Goal: Information Seeking & Learning: Learn about a topic

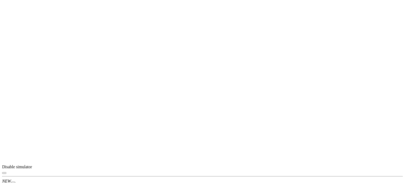
click at [4, 173] on icon "button" at bounding box center [4, 173] width 0 height 0
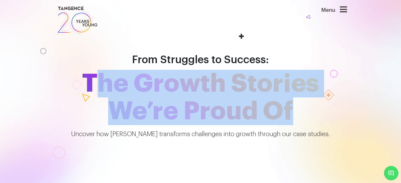
drag, startPoint x: 90, startPoint y: 80, endPoint x: 310, endPoint y: 113, distance: 221.7
click at [310, 113] on span "The Growth Stories We’re Proud Of" at bounding box center [200, 97] width 300 height 55
click at [345, 11] on icon at bounding box center [343, 9] width 7 height 8
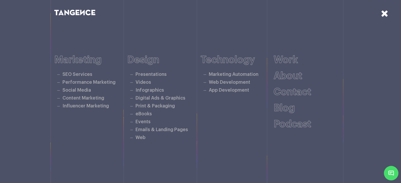
click at [382, 14] on icon at bounding box center [384, 13] width 7 height 9
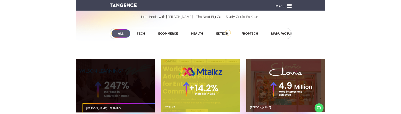
scroll to position [392, 0]
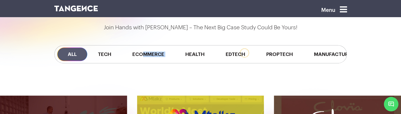
drag, startPoint x: 142, startPoint y: 62, endPoint x: 190, endPoint y: 63, distance: 48.0
click at [180, 63] on div "All Tech Ecommerce Health Edtech Proptech Manufacturing" at bounding box center [200, 54] width 292 height 18
click at [316, 69] on div "All Tech Ecommerce Health Edtech Proptech Manufacturing" at bounding box center [200, 54] width 300 height 45
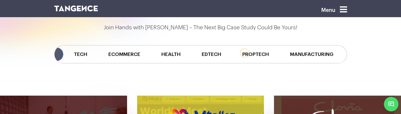
scroll to position [0, 0]
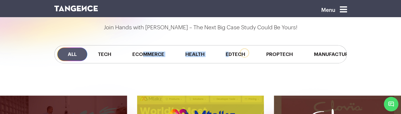
drag, startPoint x: 144, startPoint y: 62, endPoint x: 254, endPoint y: 64, distance: 110.4
click at [230, 60] on div "All Tech Ecommerce Health Edtech Proptech Manufacturing" at bounding box center [200, 54] width 292 height 18
click at [274, 66] on div "All Tech Ecommerce Health Edtech Proptech Manufacturing" at bounding box center [200, 54] width 300 height 45
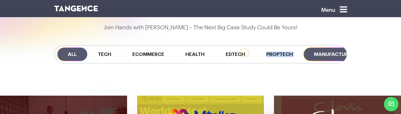
drag, startPoint x: 268, startPoint y: 61, endPoint x: 312, endPoint y: 60, distance: 43.8
click at [312, 60] on div "All Tech Ecommerce Health Edtech Proptech Manufacturing" at bounding box center [200, 54] width 292 height 18
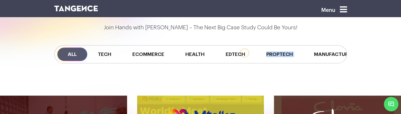
click at [290, 66] on div "All Tech Ecommerce Health Edtech Proptech Manufacturing" at bounding box center [200, 54] width 300 height 45
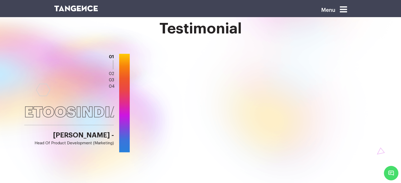
scroll to position [738, 0]
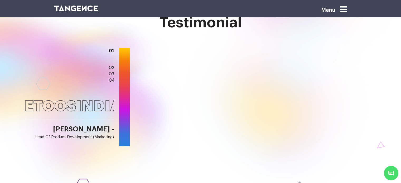
click at [341, 42] on button "Next" at bounding box center [338, 39] width 9 height 5
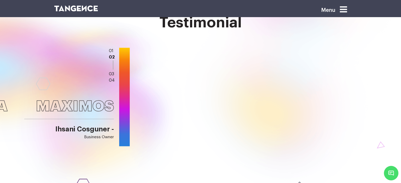
click at [341, 42] on button "Next" at bounding box center [338, 39] width 9 height 5
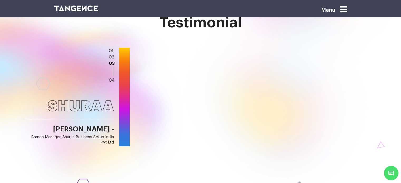
click at [341, 42] on button "Next" at bounding box center [338, 39] width 9 height 5
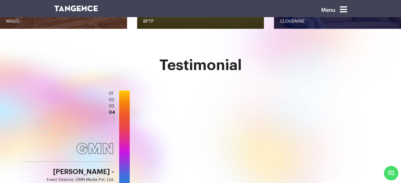
scroll to position [685, 0]
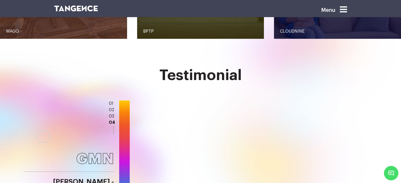
click at [193, 76] on h2 "Testimonial" at bounding box center [200, 75] width 292 height 16
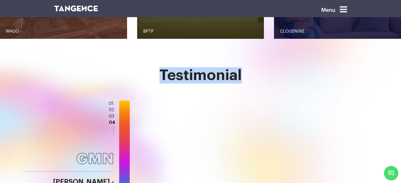
click at [193, 76] on h2 "Testimonial" at bounding box center [200, 75] width 292 height 16
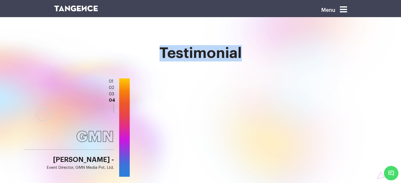
scroll to position [711, 0]
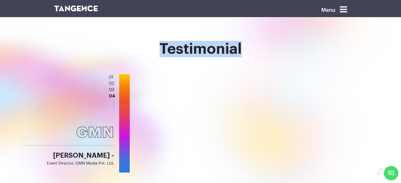
copy h2 "Testimonial"
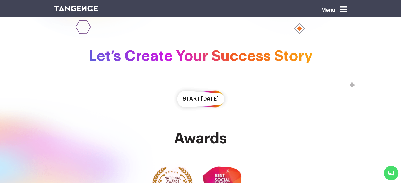
scroll to position [896, 0]
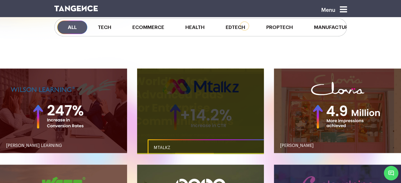
scroll to position [448, 0]
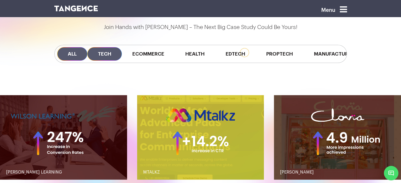
click at [107, 50] on span "Tech" at bounding box center [104, 53] width 35 height 13
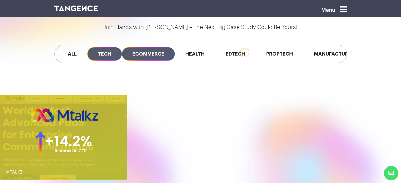
click at [151, 53] on span "Ecommerce" at bounding box center [148, 53] width 53 height 13
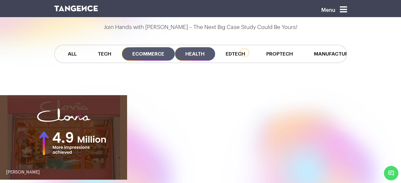
click at [198, 53] on span "Health" at bounding box center [195, 53] width 40 height 13
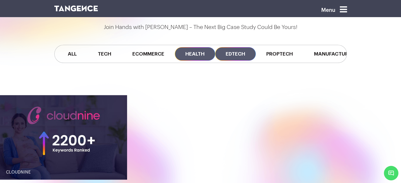
click at [241, 53] on span "Edtech" at bounding box center [235, 53] width 41 height 13
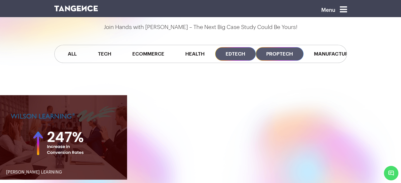
click at [278, 53] on span "Proptech" at bounding box center [280, 53] width 48 height 13
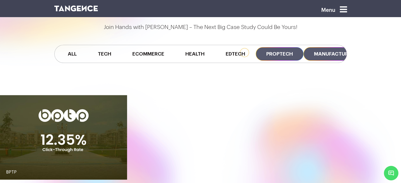
click at [316, 53] on span "Manufacturing" at bounding box center [335, 53] width 65 height 13
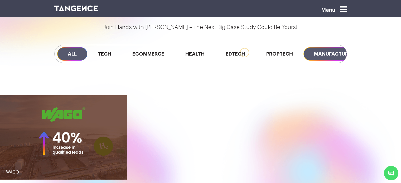
click at [67, 51] on span "All" at bounding box center [72, 53] width 30 height 13
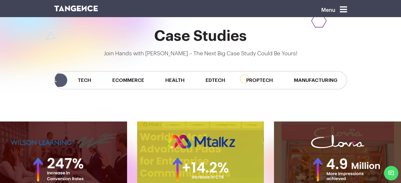
scroll to position [0, 27]
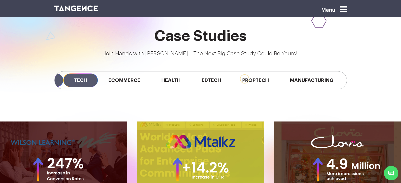
click at [77, 81] on span "Tech" at bounding box center [80, 79] width 35 height 13
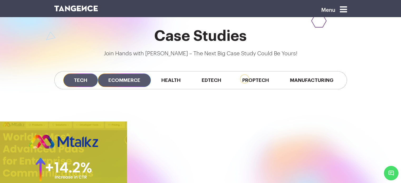
click at [117, 81] on span "Ecommerce" at bounding box center [124, 79] width 53 height 13
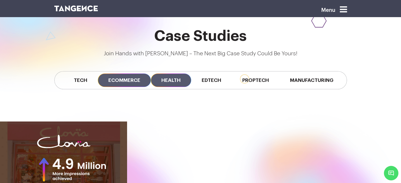
click at [174, 80] on span "Health" at bounding box center [171, 79] width 40 height 13
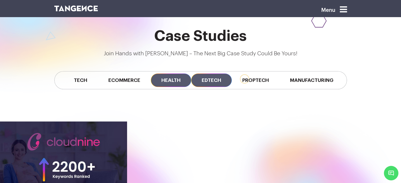
click at [212, 81] on span "Edtech" at bounding box center [211, 79] width 41 height 13
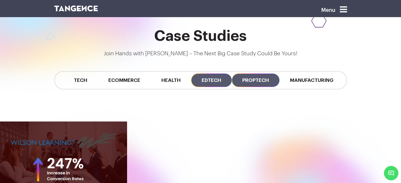
click at [249, 80] on span "Proptech" at bounding box center [256, 79] width 48 height 13
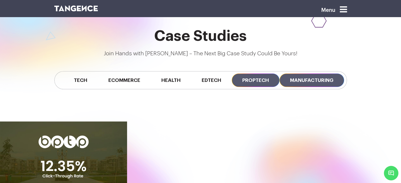
click at [316, 76] on span "Manufacturing" at bounding box center [311, 79] width 65 height 13
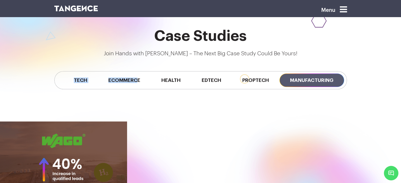
drag, startPoint x: 134, startPoint y: 88, endPoint x: 65, endPoint y: 92, distance: 69.4
click at [65, 92] on div "All Tech Ecommerce Health Edtech Proptech Manufacturing" at bounding box center [200, 80] width 300 height 45
click at [42, 89] on div "Case Studies Join Hands with Tangence – The Next Big Case Study Could Be Yours!…" at bounding box center [200, 65] width 401 height 75
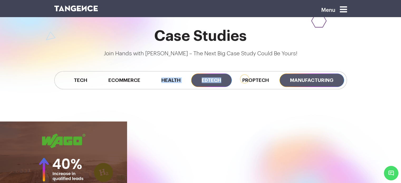
drag, startPoint x: 140, startPoint y: 84, endPoint x: 199, endPoint y: 86, distance: 59.3
click at [199, 85] on div "All Tech Ecommerce Health Edtech Proptech Manufacturing" at bounding box center [200, 80] width 292 height 18
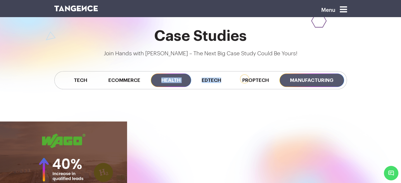
scroll to position [0, 0]
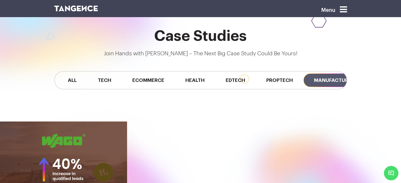
click at [126, 106] on div at bounding box center [32, 31] width 316 height 167
click at [77, 80] on span "All" at bounding box center [72, 79] width 30 height 13
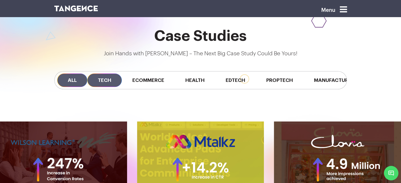
click at [109, 78] on span "Tech" at bounding box center [104, 79] width 35 height 13
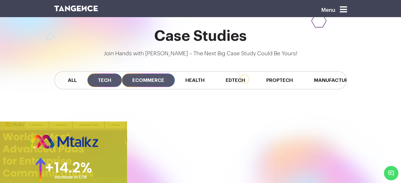
click at [153, 78] on span "Ecommerce" at bounding box center [148, 79] width 53 height 13
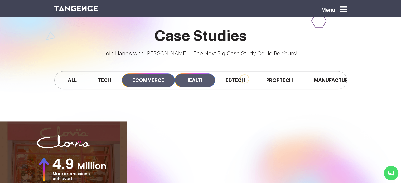
click at [193, 77] on span "Health" at bounding box center [195, 79] width 40 height 13
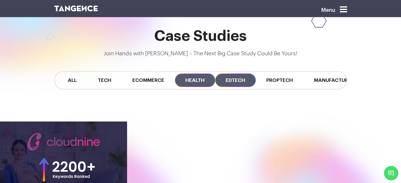
click at [233, 80] on span "Edtech" at bounding box center [235, 79] width 41 height 13
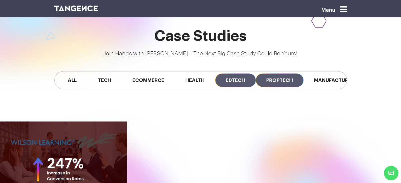
click at [276, 80] on span "Proptech" at bounding box center [280, 79] width 48 height 13
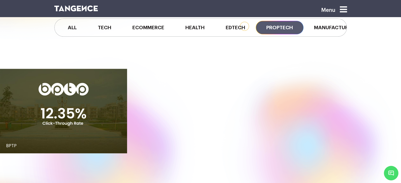
scroll to position [448, 0]
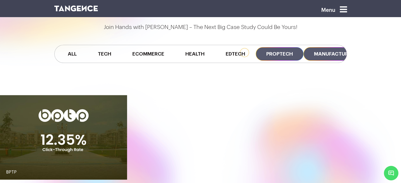
click at [318, 51] on span "Manufacturing" at bounding box center [335, 53] width 65 height 13
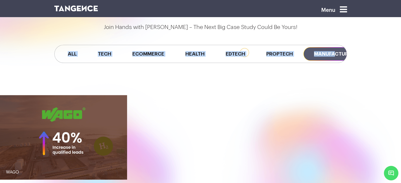
scroll to position [0, 27]
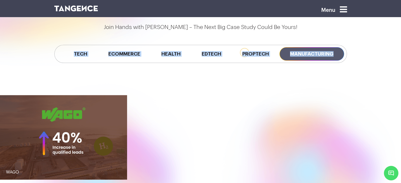
drag, startPoint x: 56, startPoint y: 50, endPoint x: 370, endPoint y: 56, distance: 314.6
click at [370, 56] on div "Case Studies Join Hands with Tangence – The Next Big Case Study Could Be Yours!…" at bounding box center [200, 39] width 401 height 75
copy div "All Tech Ecommerce Health Edtech Proptech Manufacturing"
click at [133, 63] on div "All Tech Ecommerce Health Edtech Proptech Manufacturing" at bounding box center [200, 54] width 292 height 18
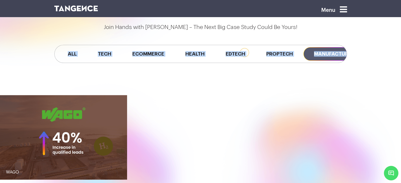
click at [152, 76] on div "All Tech Ecommerce Health Edtech Proptech Manufacturing" at bounding box center [200, 54] width 300 height 45
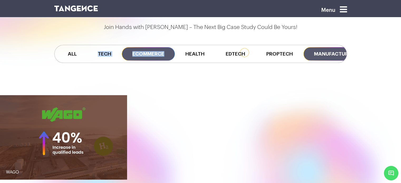
drag, startPoint x: 84, startPoint y: 61, endPoint x: 170, endPoint y: 57, distance: 85.4
click at [170, 57] on div "All Tech Ecommerce Health Edtech Proptech Manufacturing" at bounding box center [200, 54] width 292 height 18
copy div "Tech Ecommerce"
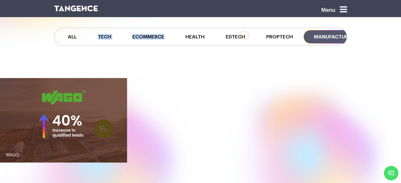
scroll to position [474, 0]
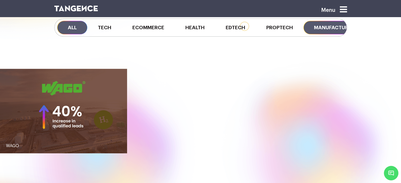
click at [72, 27] on span "All" at bounding box center [72, 27] width 30 height 13
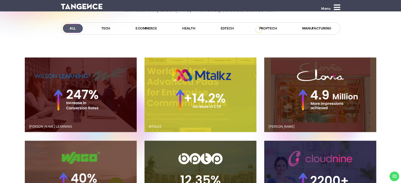
scroll to position [553, 0]
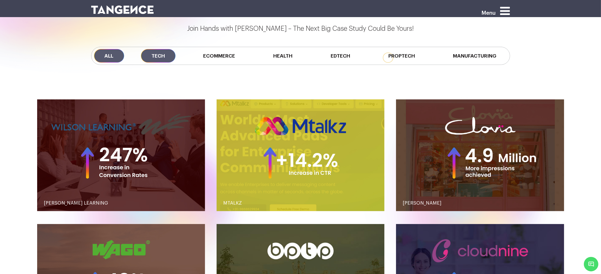
click at [154, 57] on span "Tech" at bounding box center [158, 55] width 35 height 13
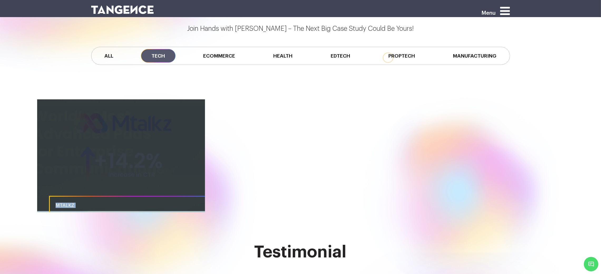
drag, startPoint x: 95, startPoint y: 229, endPoint x: 48, endPoint y: 204, distance: 53.3
click at [48, 183] on div "Menu From Struggles to Success: The Growth Stories We’re Proud Of" at bounding box center [300, 2] width 601 height 1111
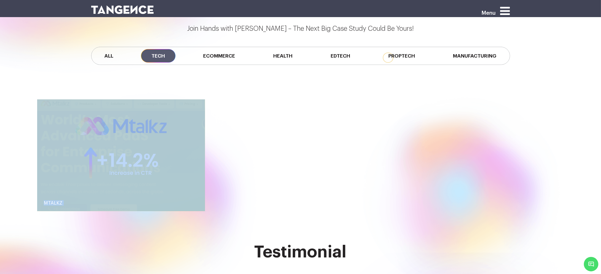
copy div "MTALKZ CLOVIA CLOUDNINE WILSON LEARNING BPTP WAGO MOTHERLAND BLACKBOX MOTHERLAND"
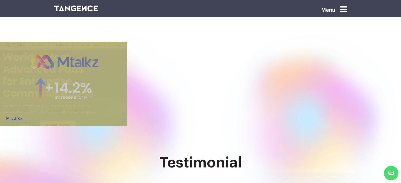
scroll to position [501, 0]
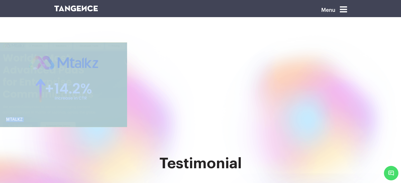
click at [168, 82] on div "MTALKZ" at bounding box center [200, 90] width 401 height 96
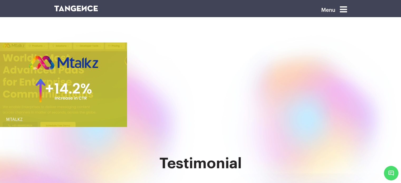
click at [179, 127] on div "MTALKZ" at bounding box center [200, 90] width 401 height 96
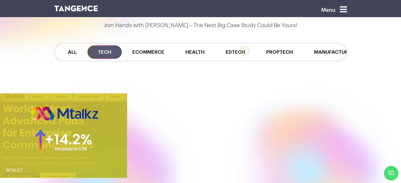
scroll to position [448, 0]
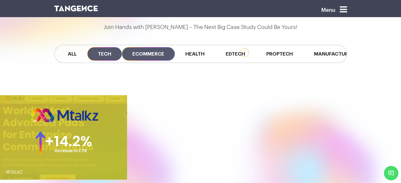
click at [158, 53] on span "Ecommerce" at bounding box center [148, 53] width 53 height 13
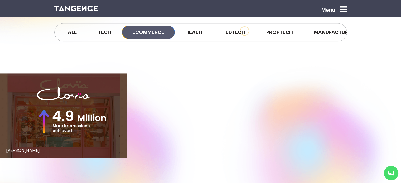
scroll to position [501, 0]
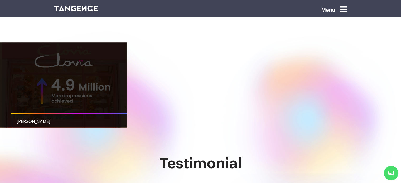
drag, startPoint x: 37, startPoint y: 134, endPoint x: 30, endPoint y: 129, distance: 8.3
drag, startPoint x: 54, startPoint y: 141, endPoint x: 14, endPoint y: 121, distance: 44.1
click at [20, 121] on span "CLOVIA" at bounding box center [34, 122] width 34 height 4
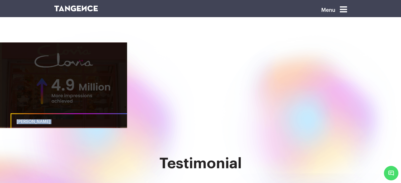
drag, startPoint x: 28, startPoint y: 131, endPoint x: 17, endPoint y: 122, distance: 14.0
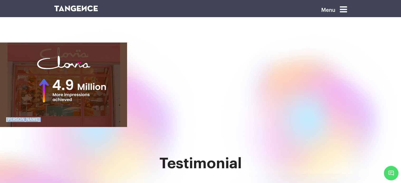
copy div "CLOVIA CLOUDNINE WILSON LEARNING BPTP WAGO MOTHERLAND BLACKBOX MOTHERLAND"
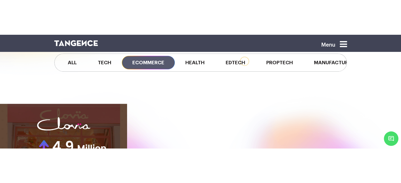
scroll to position [474, 0]
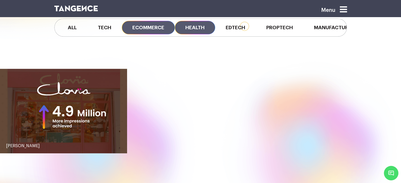
click at [195, 25] on span "Health" at bounding box center [195, 27] width 40 height 13
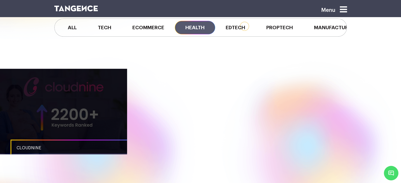
drag, startPoint x: 55, startPoint y: 173, endPoint x: 16, endPoint y: 148, distance: 46.3
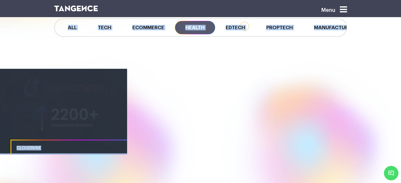
drag, startPoint x: 2, startPoint y: 56, endPoint x: 65, endPoint y: 147, distance: 110.5
click at [45, 146] on div "Case Studies Join Hands with Tangence – The Next Big Case Study Could Be Yours!…" at bounding box center [200, 69] width 401 height 223
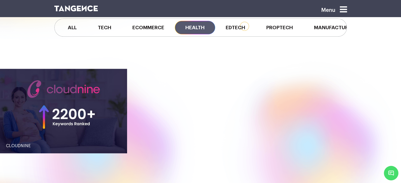
click at [170, 138] on div "CLOUDNINE" at bounding box center [200, 117] width 401 height 96
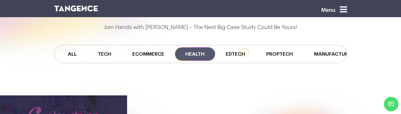
scroll to position [392, 0]
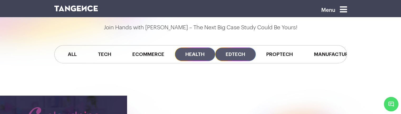
click at [241, 56] on span "Edtech" at bounding box center [235, 53] width 41 height 13
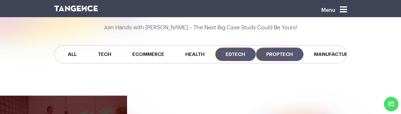
click at [286, 48] on span "Proptech" at bounding box center [280, 53] width 48 height 13
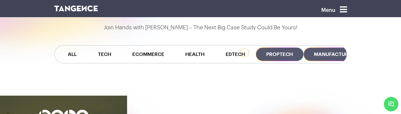
click at [320, 49] on span "Manufacturing" at bounding box center [335, 53] width 65 height 13
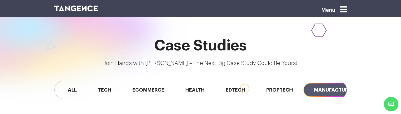
scroll to position [366, 0]
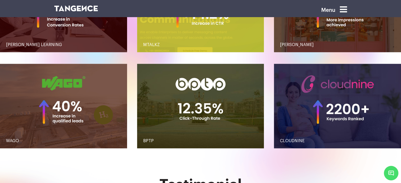
scroll to position [608, 0]
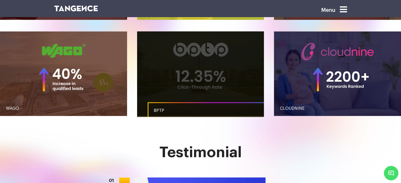
click at [160, 104] on link "BPTP" at bounding box center [211, 110] width 127 height 17
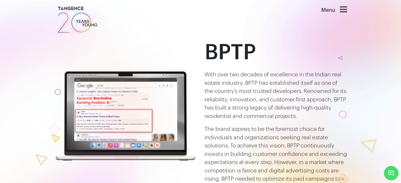
drag, startPoint x: 0, startPoint y: 0, endPoint x: 106, endPoint y: 109, distance: 152.0
click at [106, 109] on div at bounding box center [50, 150] width 291 height 345
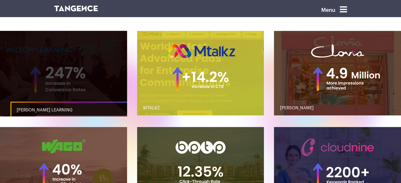
scroll to position [502, 0]
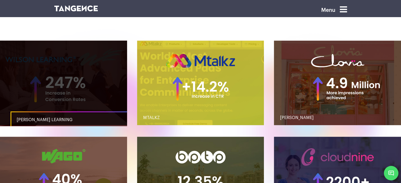
click at [69, 118] on link "WILSON LEARNING" at bounding box center [74, 119] width 127 height 17
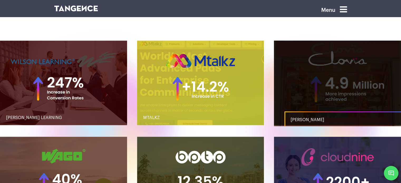
click at [296, 119] on span "CLOVIA" at bounding box center [307, 120] width 34 height 4
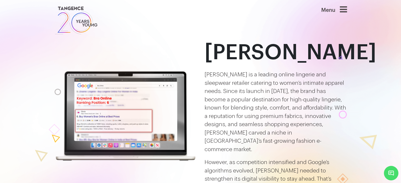
drag, startPoint x: 102, startPoint y: 125, endPoint x: 189, endPoint y: 151, distance: 91.0
click at [189, 151] on div at bounding box center [50, 150] width 291 height 345
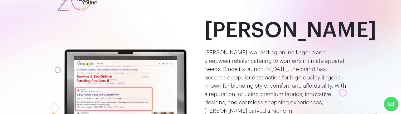
scroll to position [53, 0]
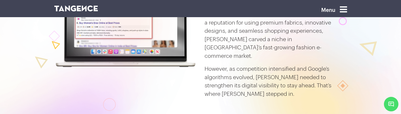
click at [179, 51] on div at bounding box center [50, 56] width 291 height 345
